Goal: Obtain resource: Download file/media

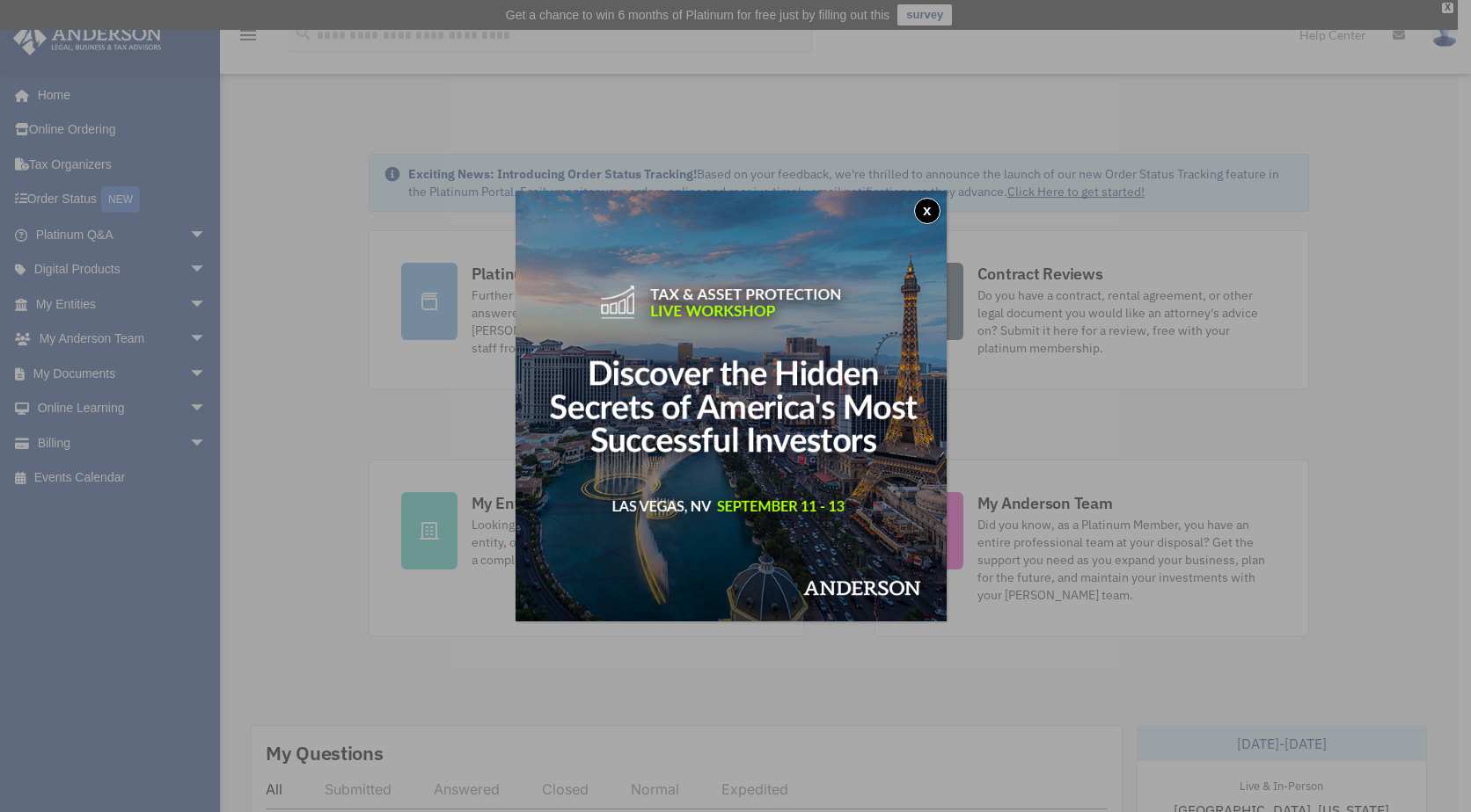
click at [928, 214] on button "x" at bounding box center [927, 210] width 26 height 26
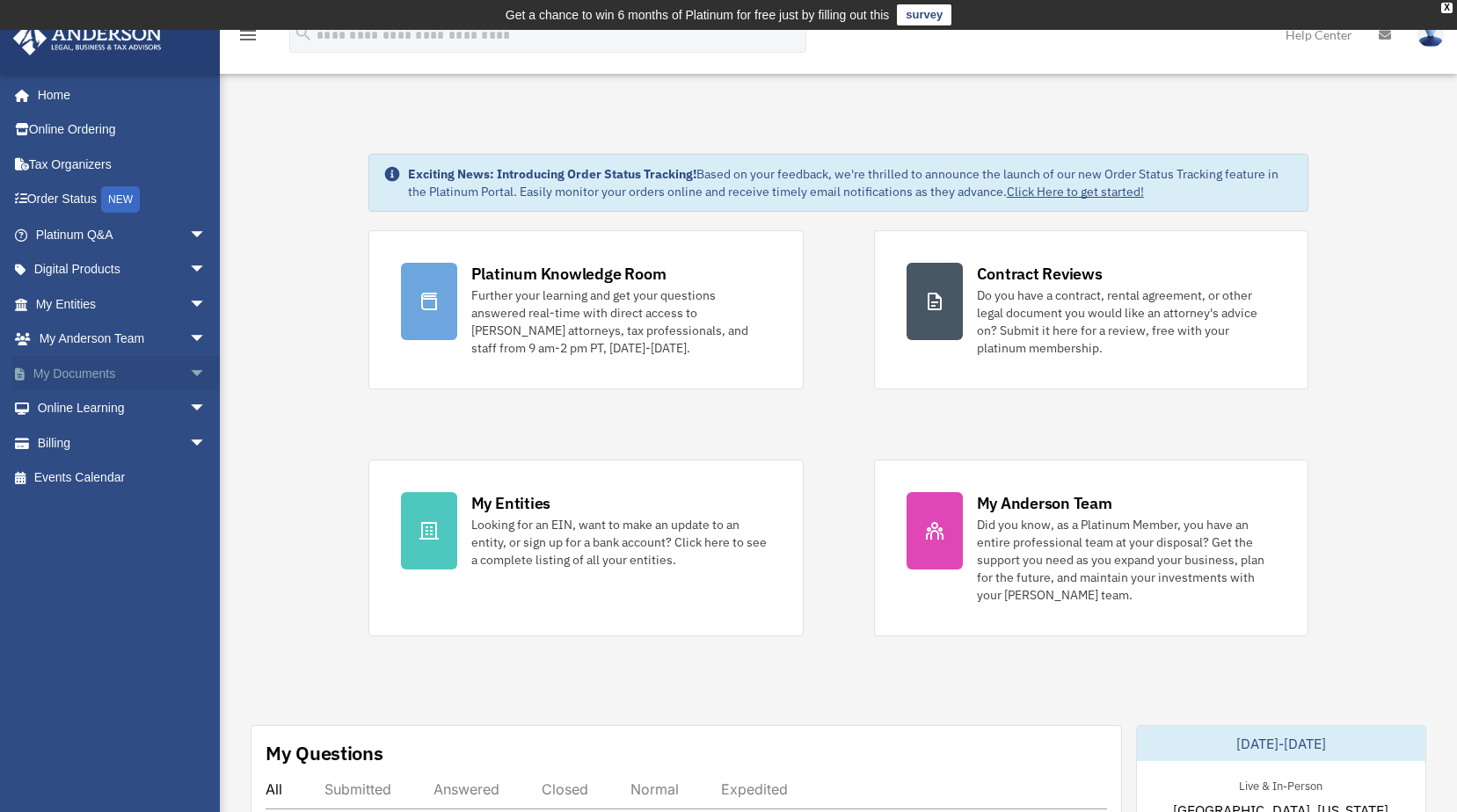
click at [189, 370] on span "arrow_drop_down" at bounding box center [206, 374] width 35 height 36
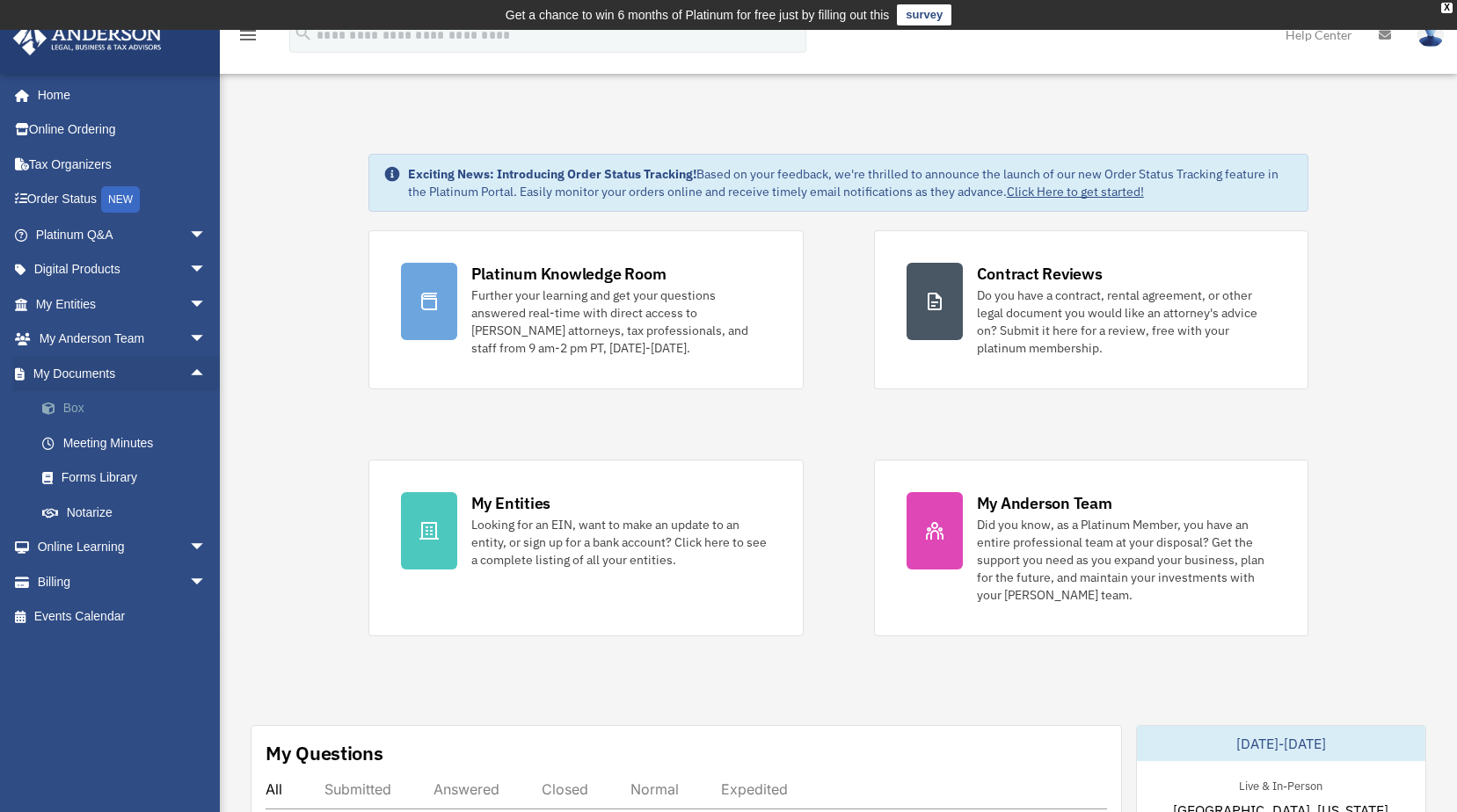
click at [62, 412] on span at bounding box center [57, 409] width 12 height 13
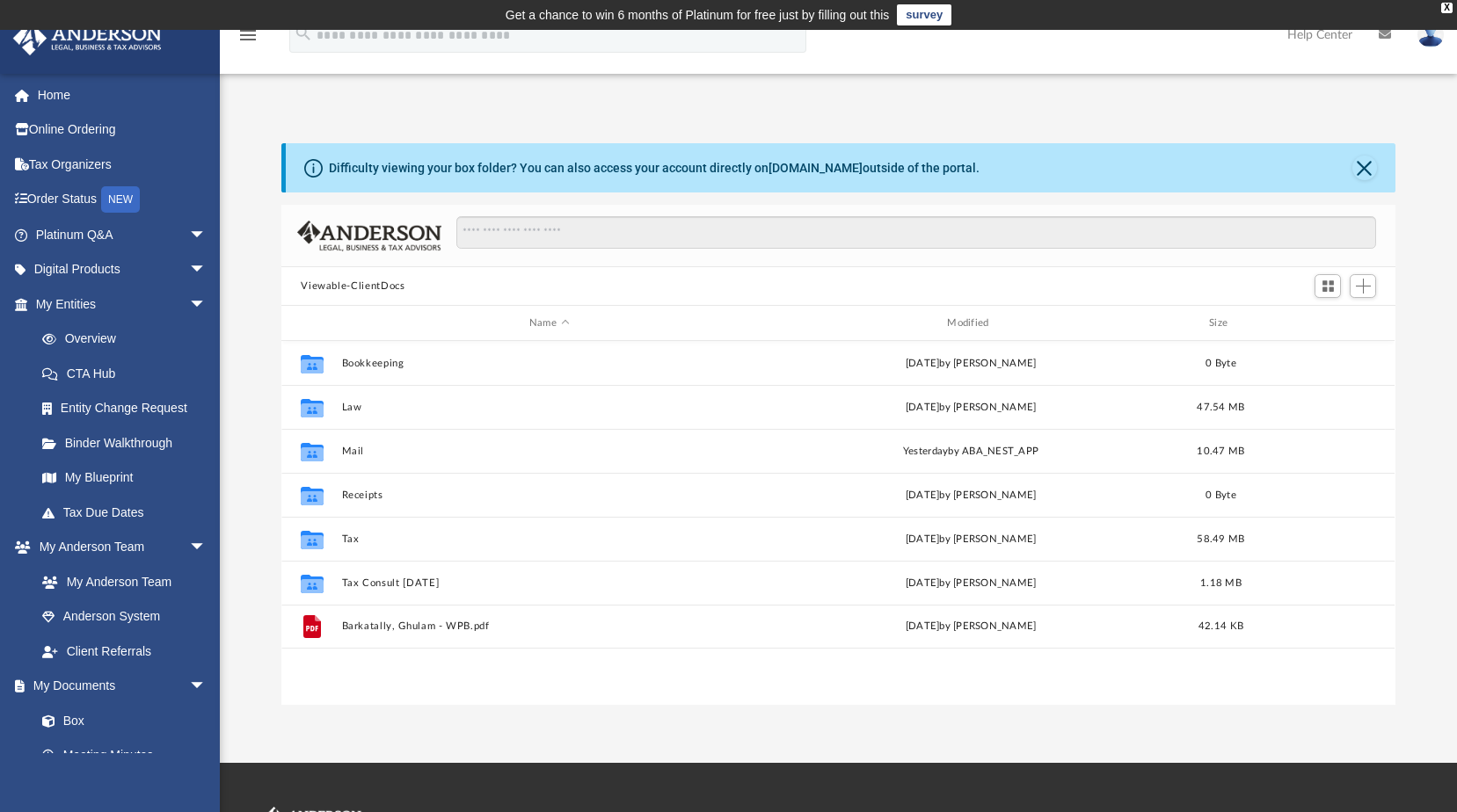
scroll to position [387, 1101]
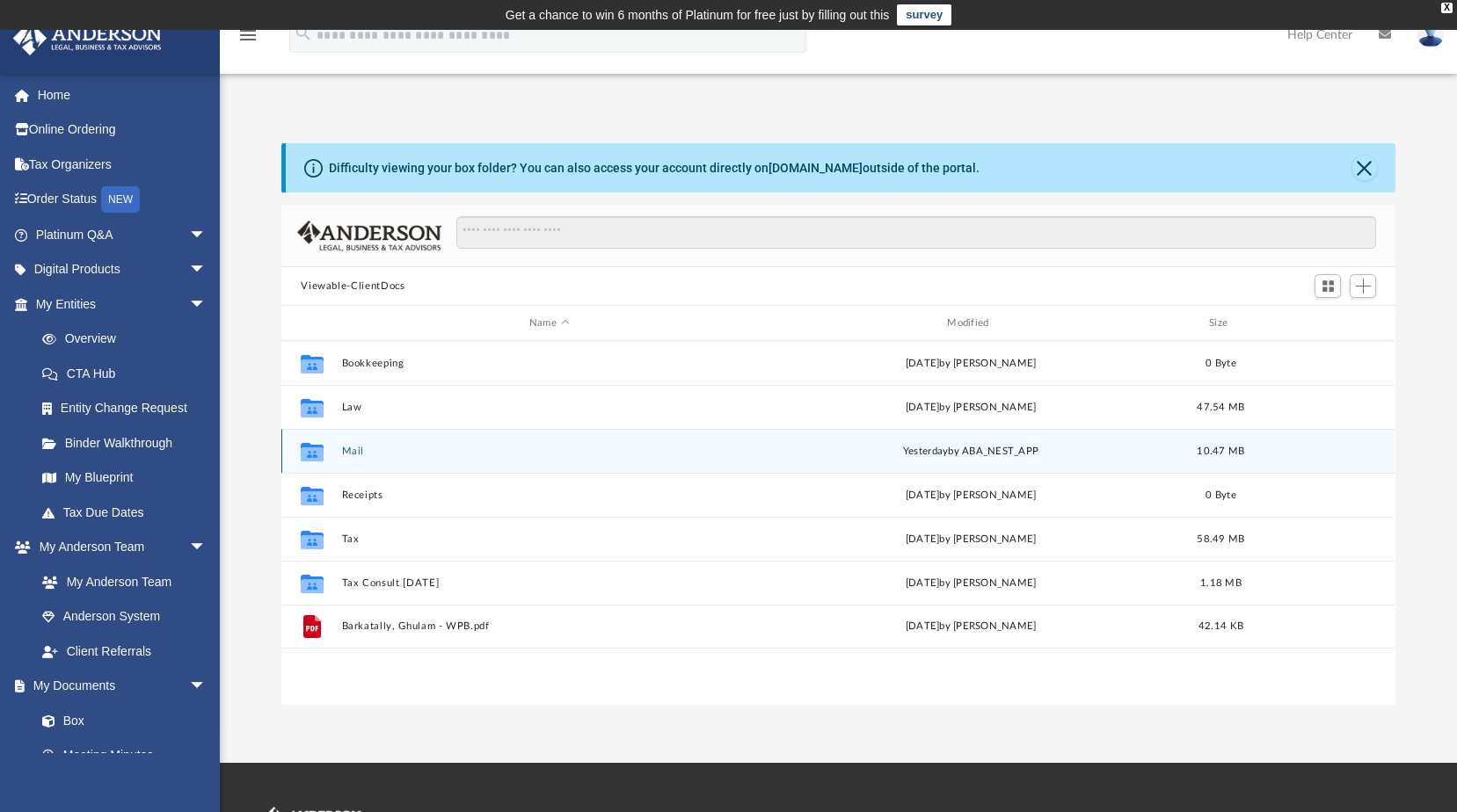
click at [352, 448] on button "Mail" at bounding box center [549, 451] width 414 height 12
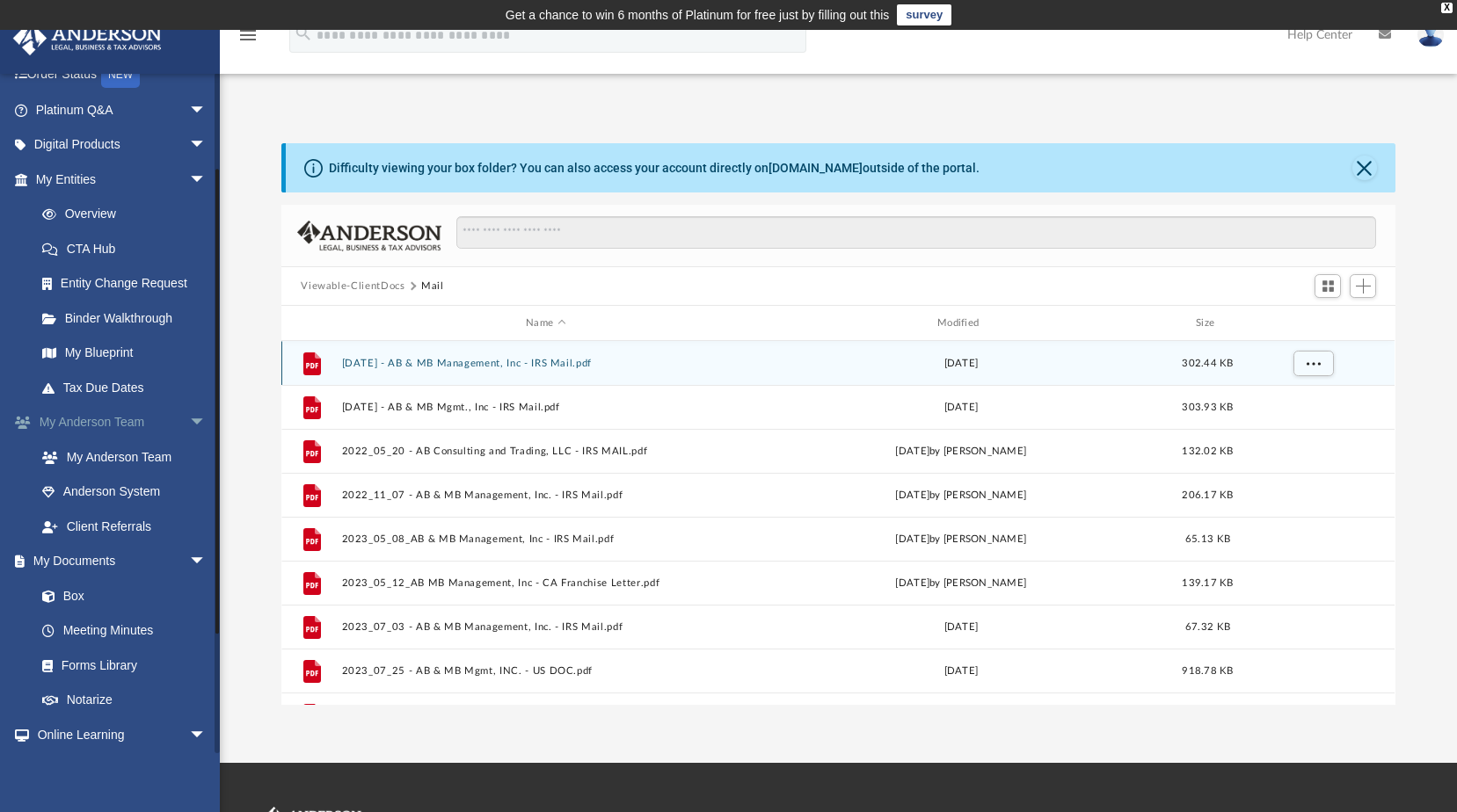
scroll to position [234, 0]
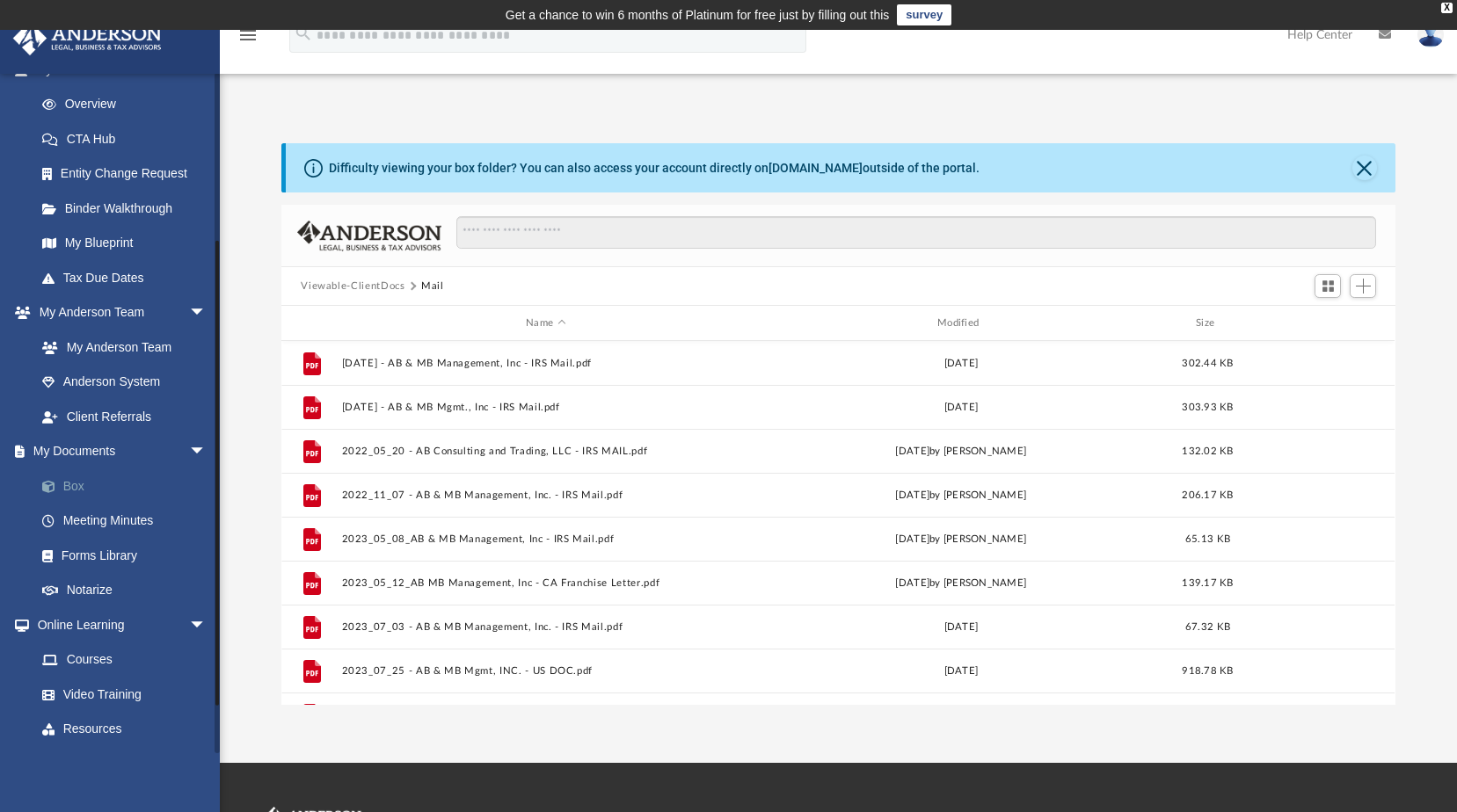
click at [66, 489] on link "Box" at bounding box center [129, 486] width 208 height 35
click at [72, 485] on link "Box" at bounding box center [129, 486] width 208 height 35
click at [1360, 166] on button "Close" at bounding box center [1364, 167] width 24 height 24
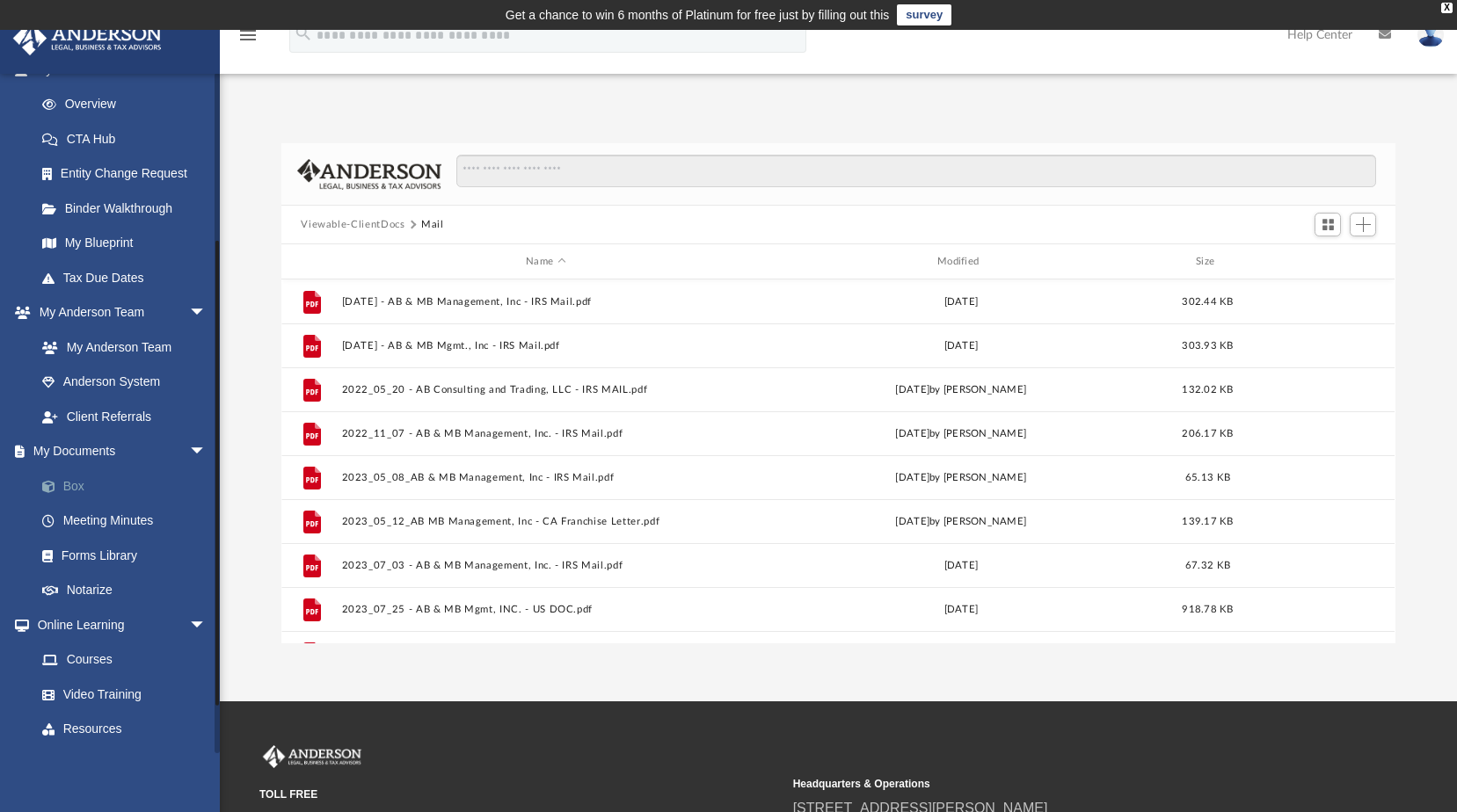
click at [81, 489] on link "Box" at bounding box center [129, 486] width 208 height 35
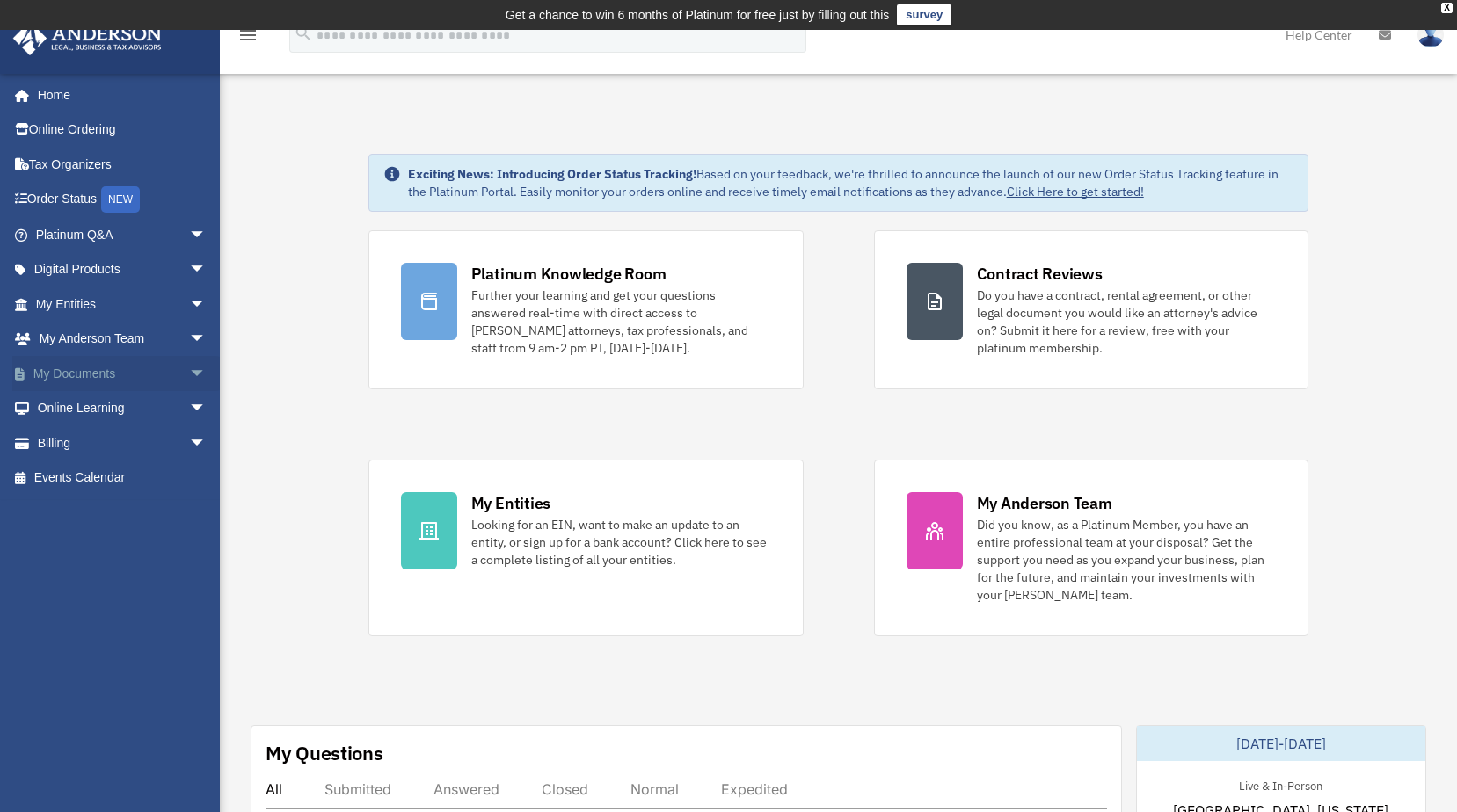
click at [189, 372] on span "arrow_drop_down" at bounding box center [206, 374] width 35 height 36
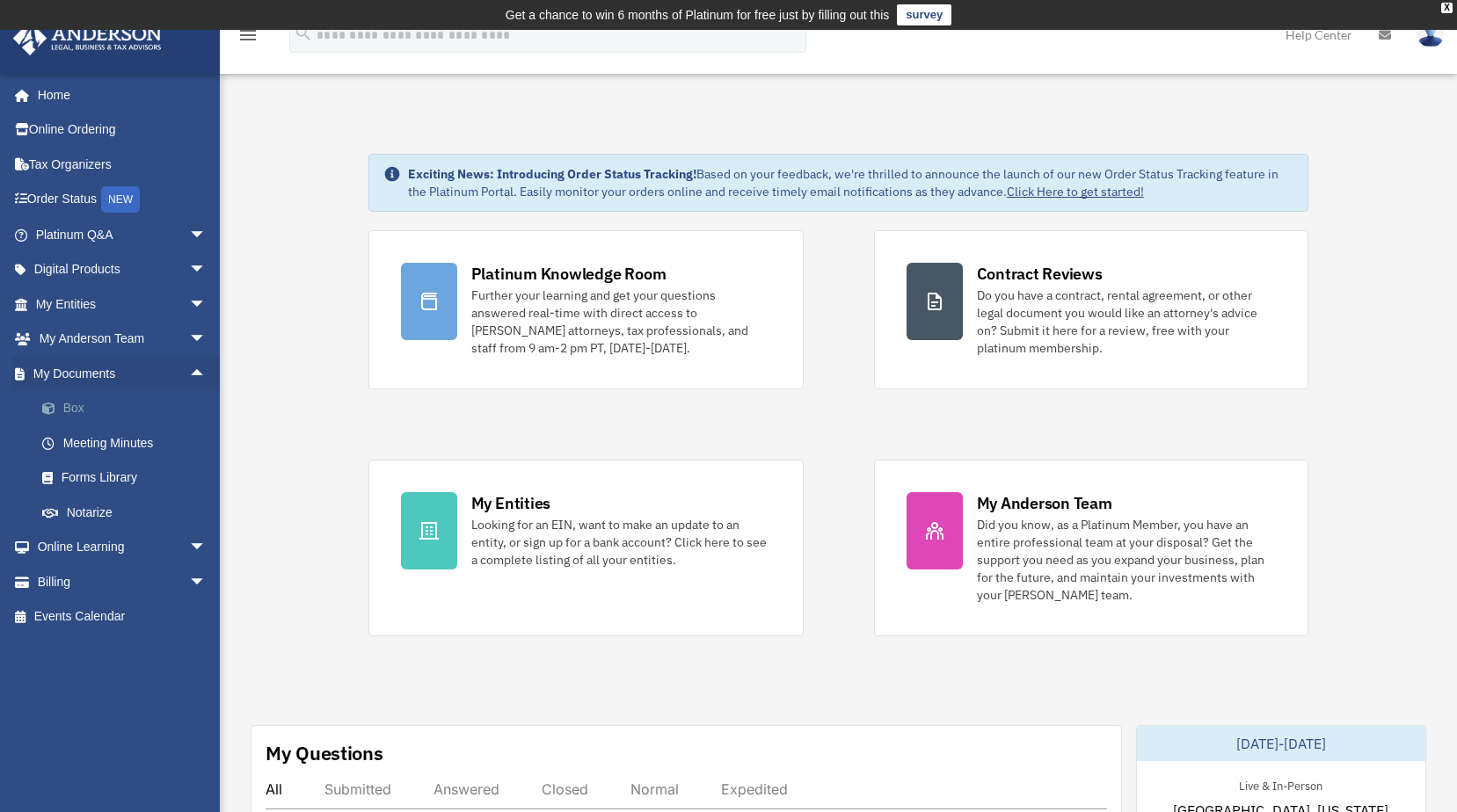
click at [73, 408] on link "Box" at bounding box center [129, 408] width 208 height 35
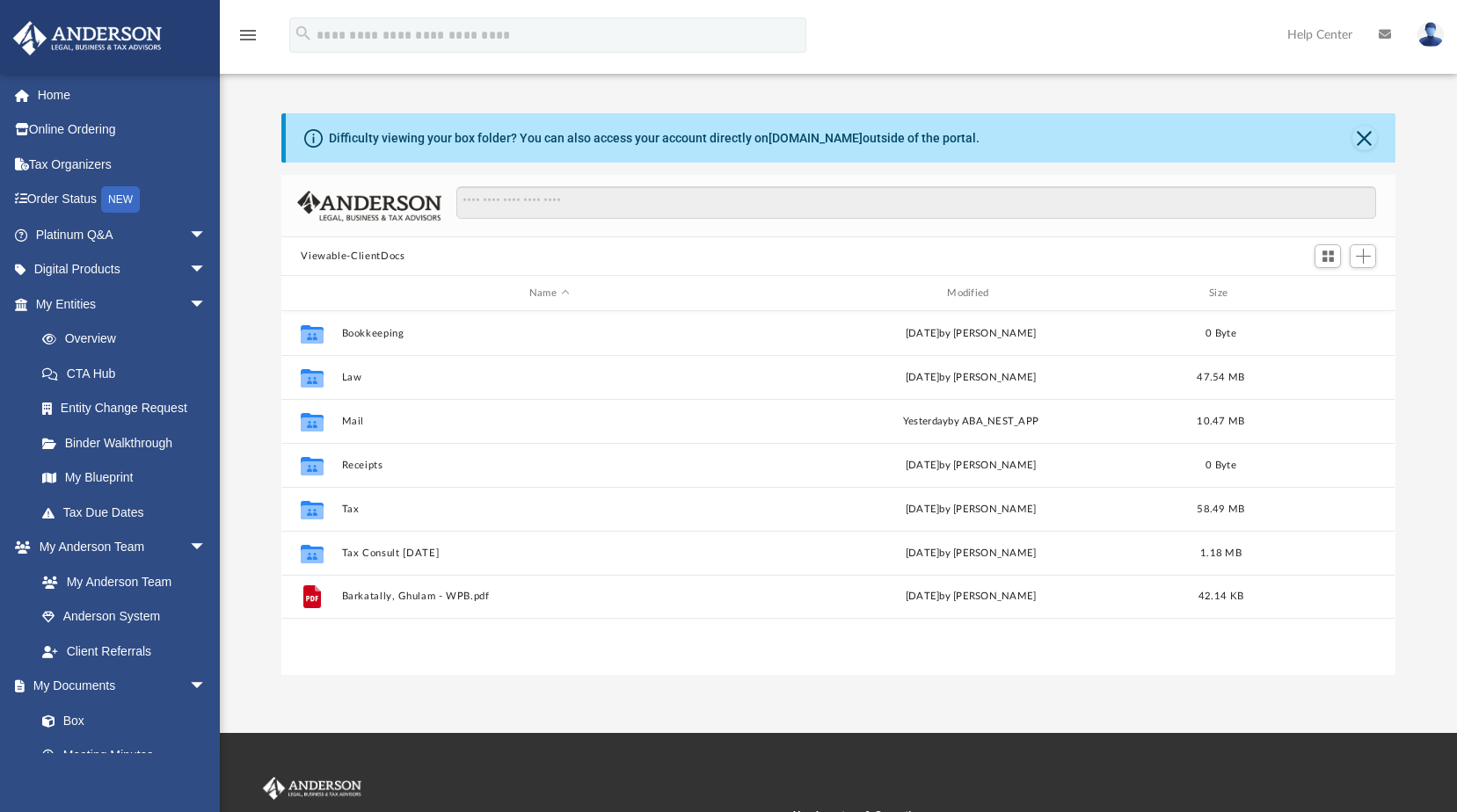
scroll to position [387, 1101]
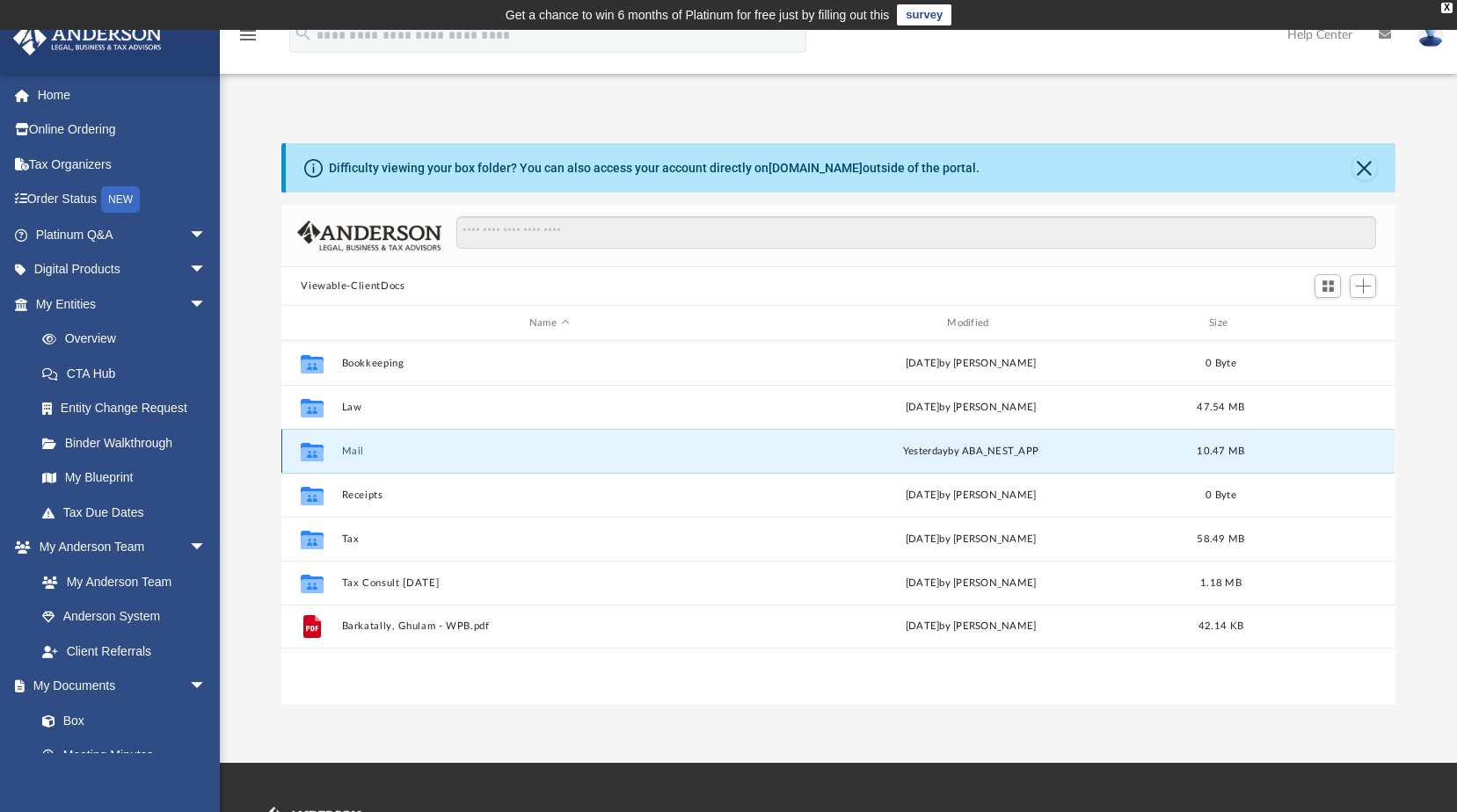
click at [349, 448] on button "Mail" at bounding box center [549, 451] width 414 height 12
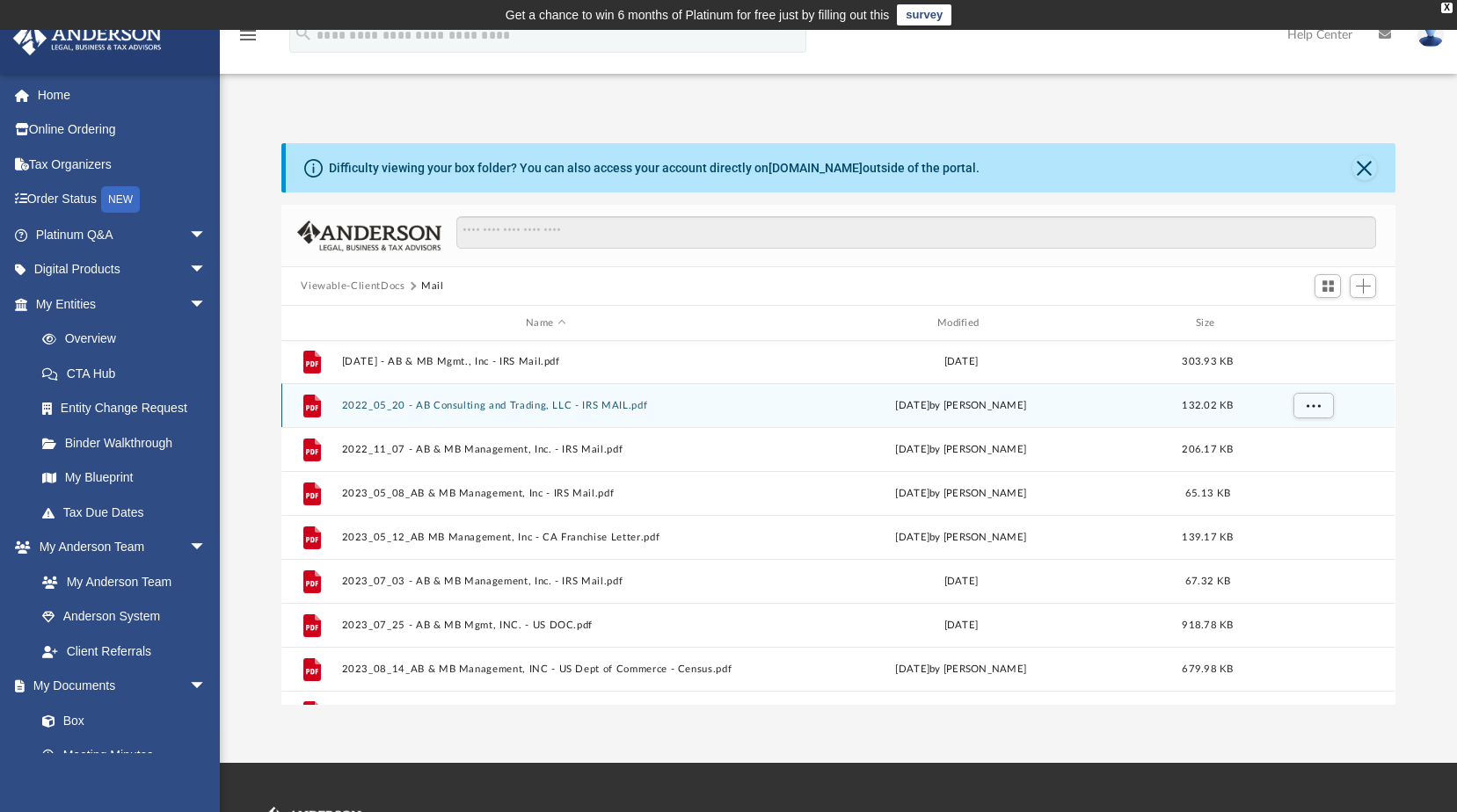
scroll to position [0, 0]
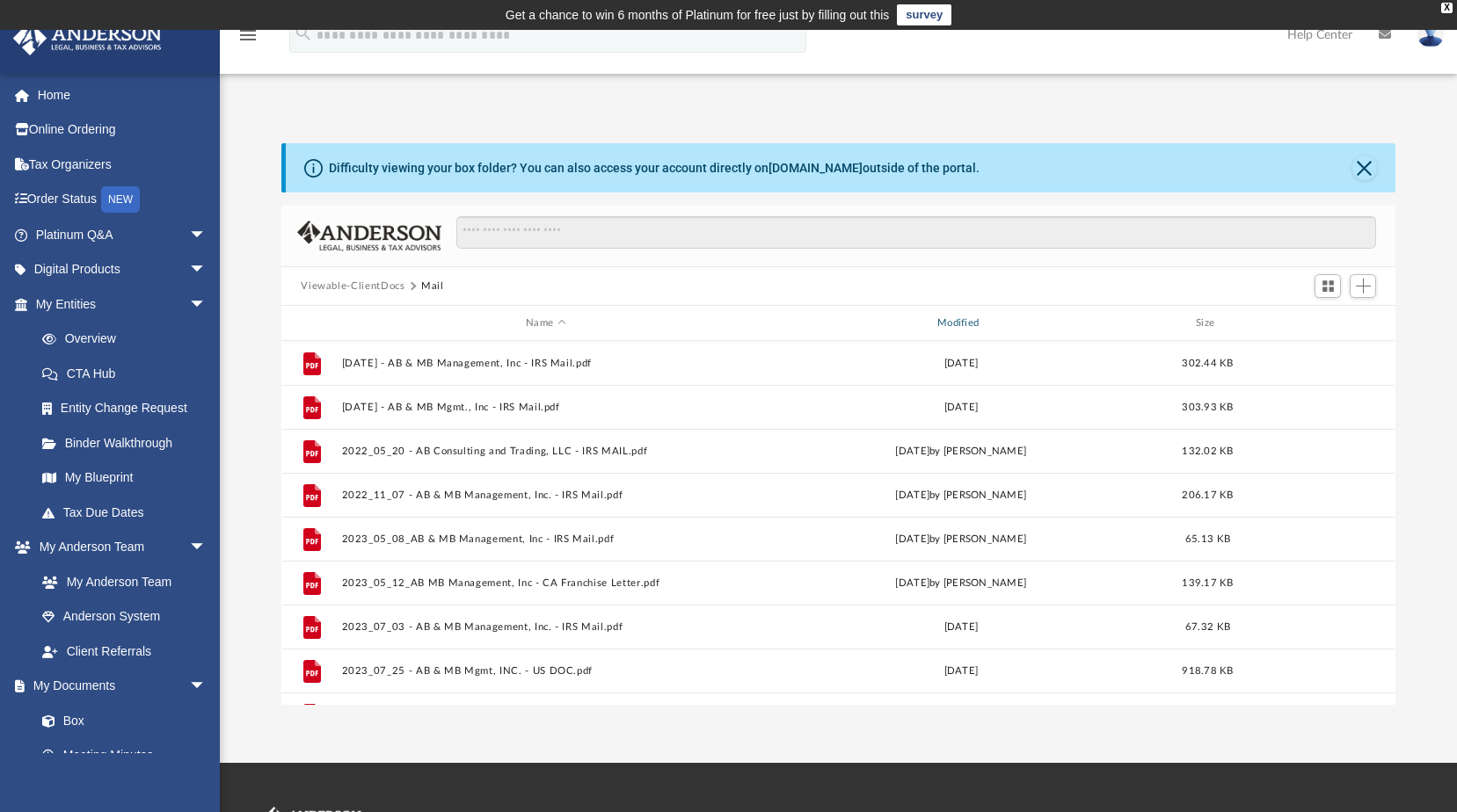
click at [961, 325] on div "Modified" at bounding box center [961, 323] width 408 height 15
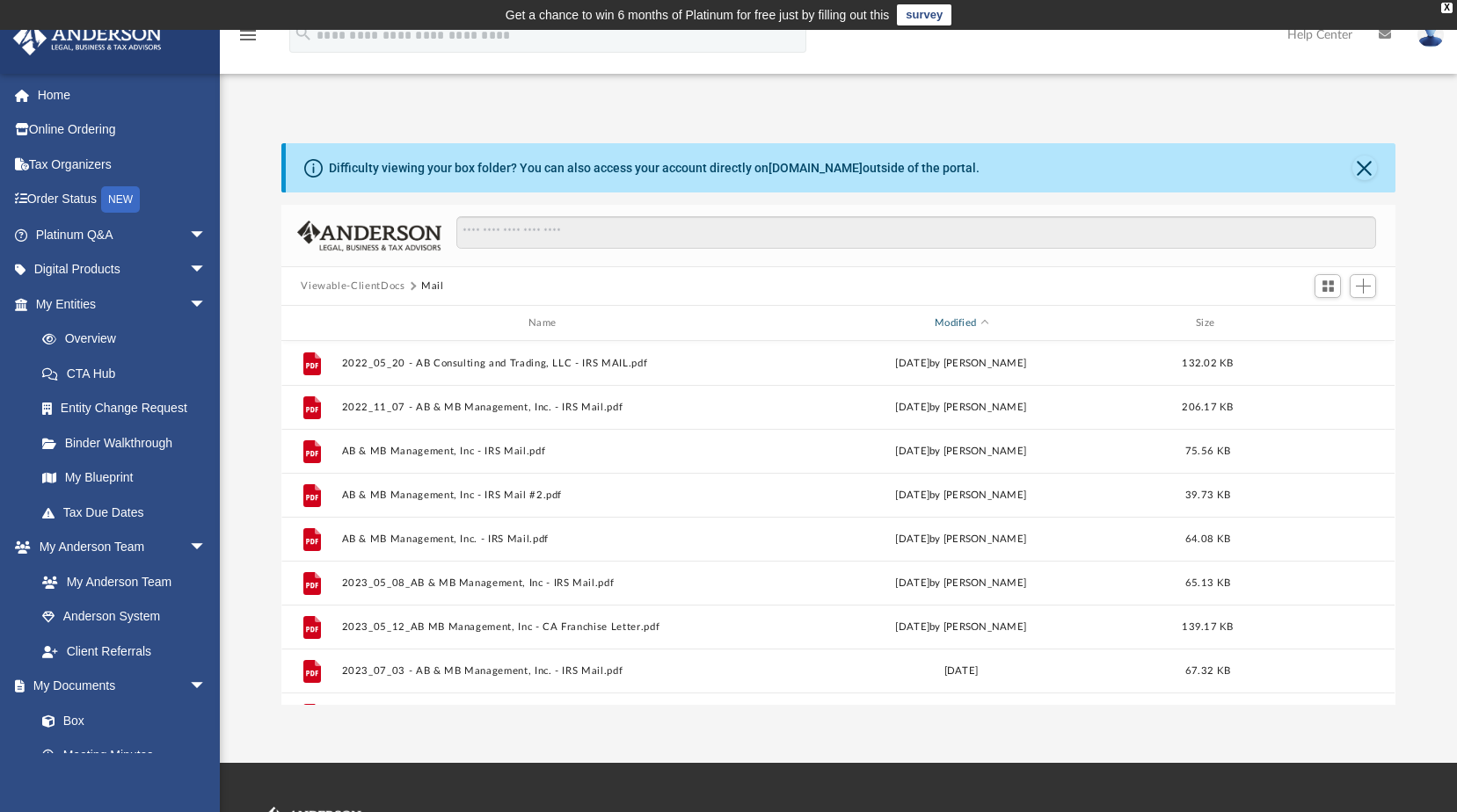
click at [962, 322] on div "Modified" at bounding box center [961, 323] width 408 height 15
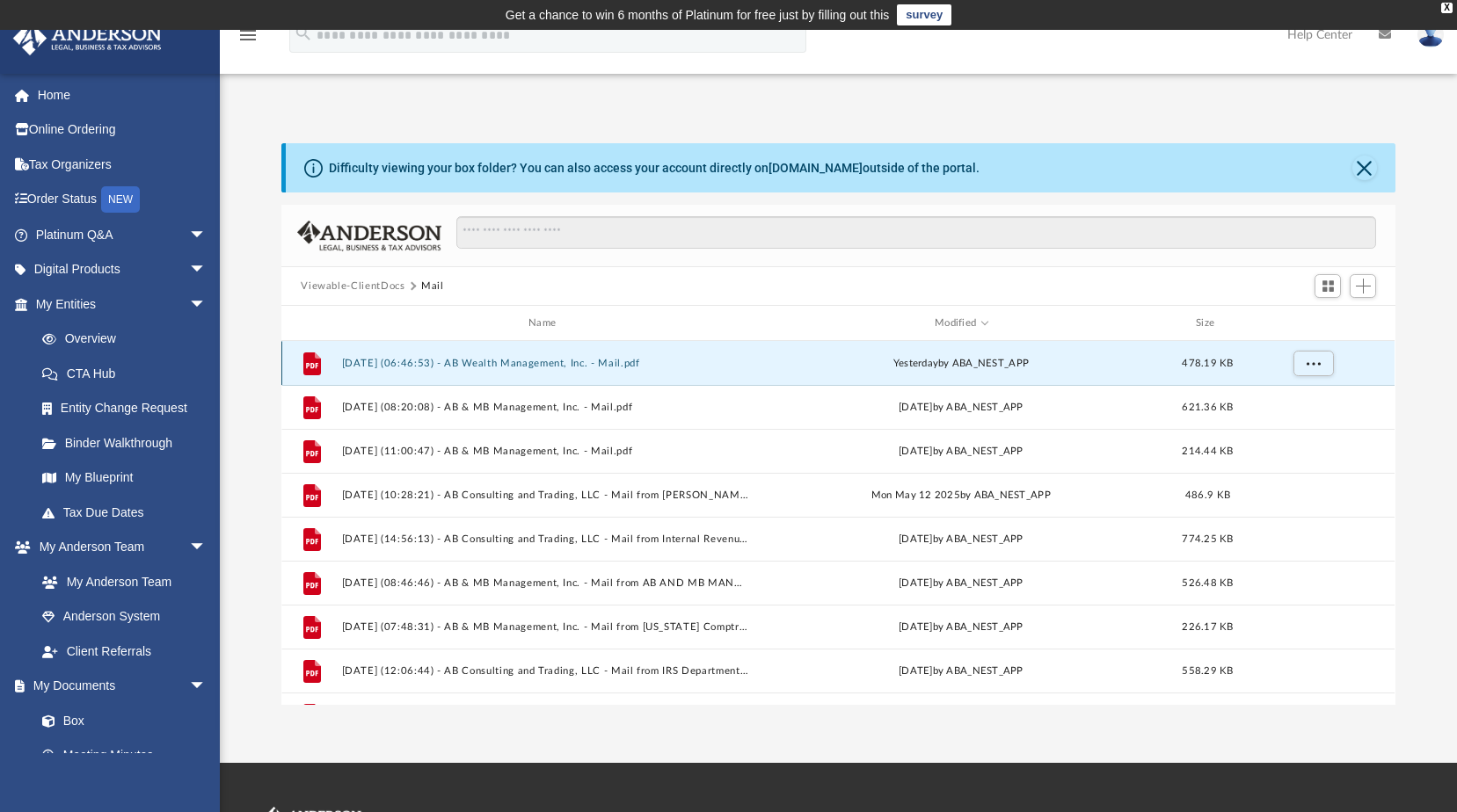
click at [546, 365] on button "2025.09.05 (06:46:53) - AB Wealth Management, Inc. - Mail.pdf" at bounding box center [546, 363] width 408 height 12
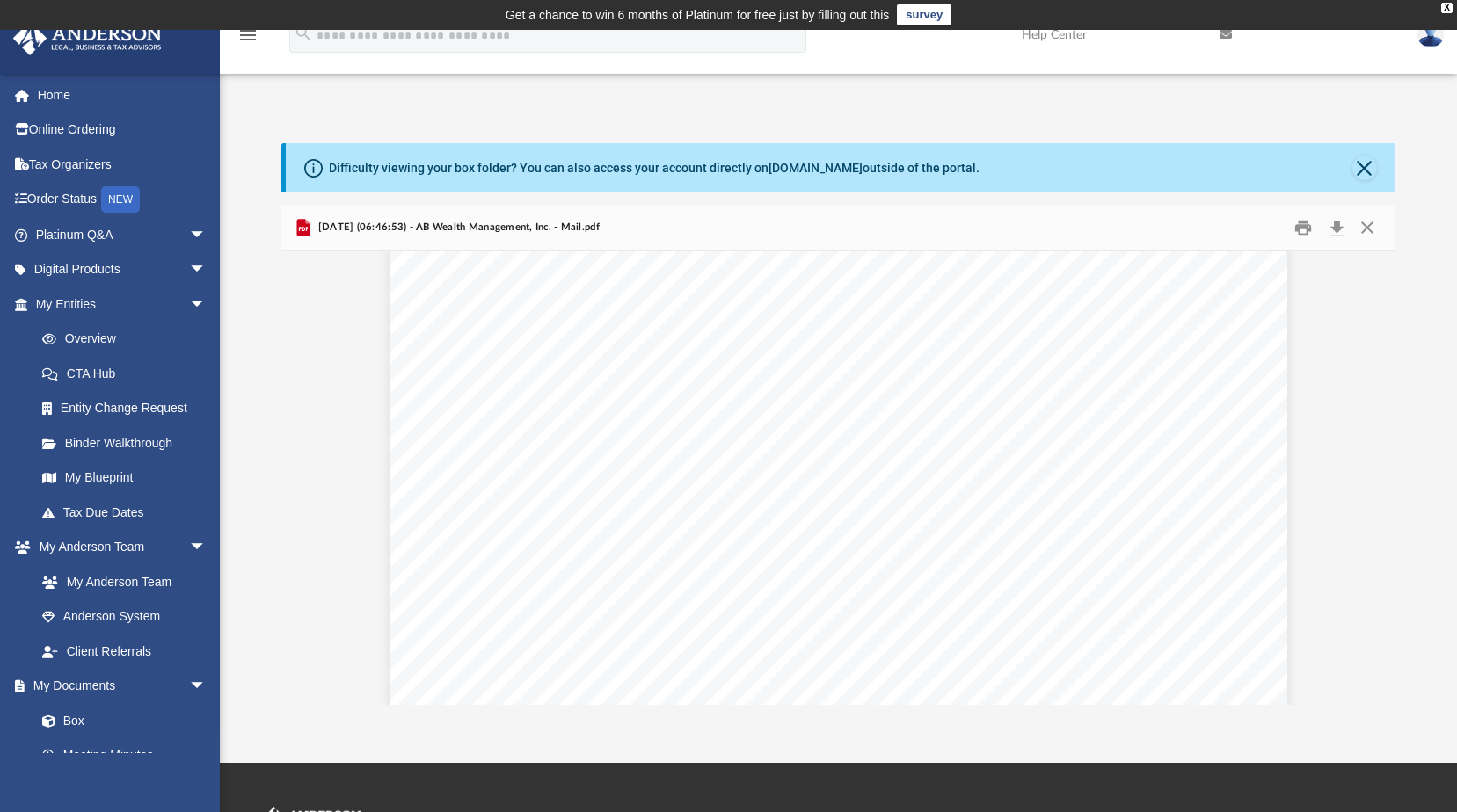
scroll to position [43, 0]
click at [1299, 227] on button "Print" at bounding box center [1303, 228] width 35 height 27
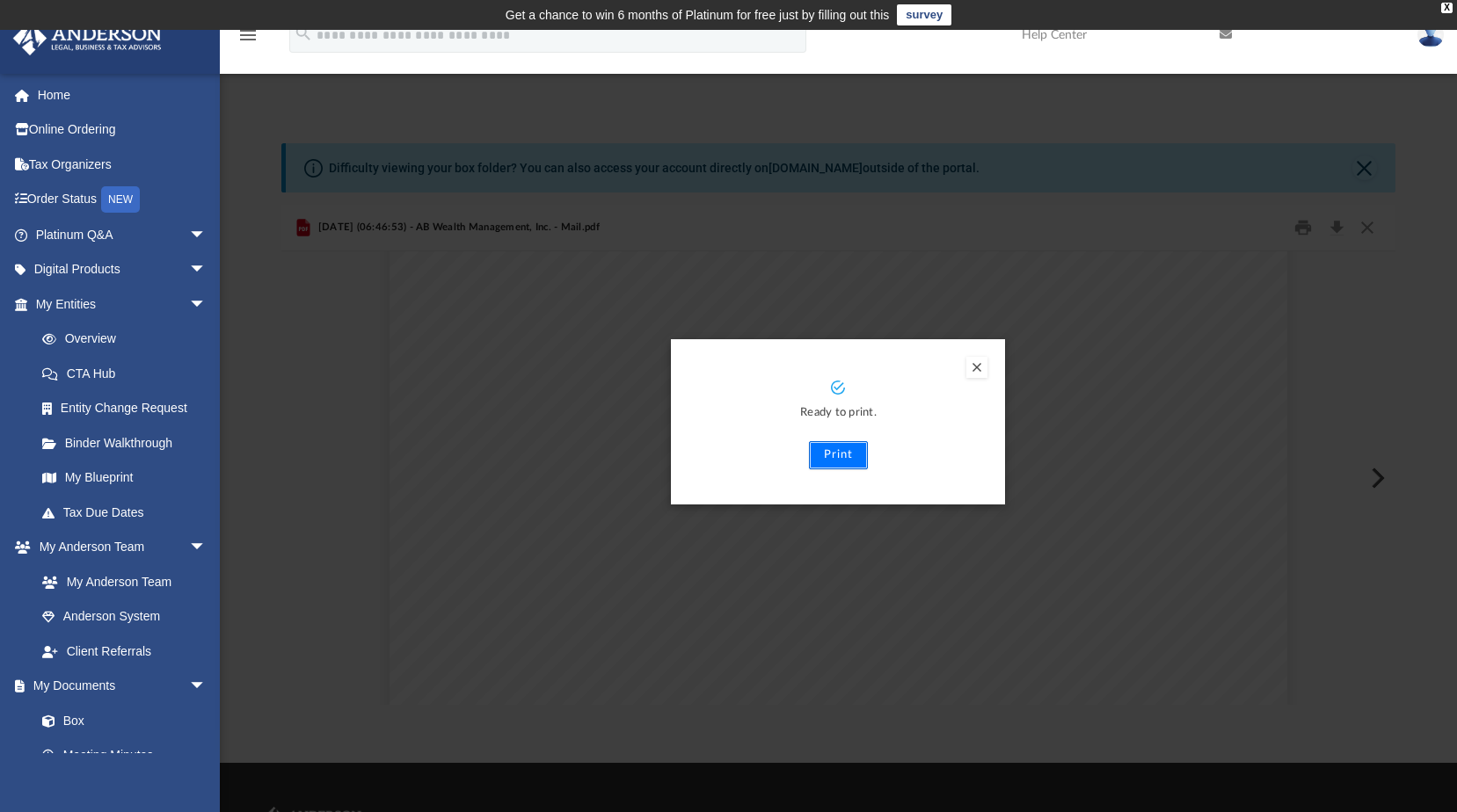
click at [849, 456] on button "Print" at bounding box center [838, 454] width 59 height 28
